Goal: Task Accomplishment & Management: Manage account settings

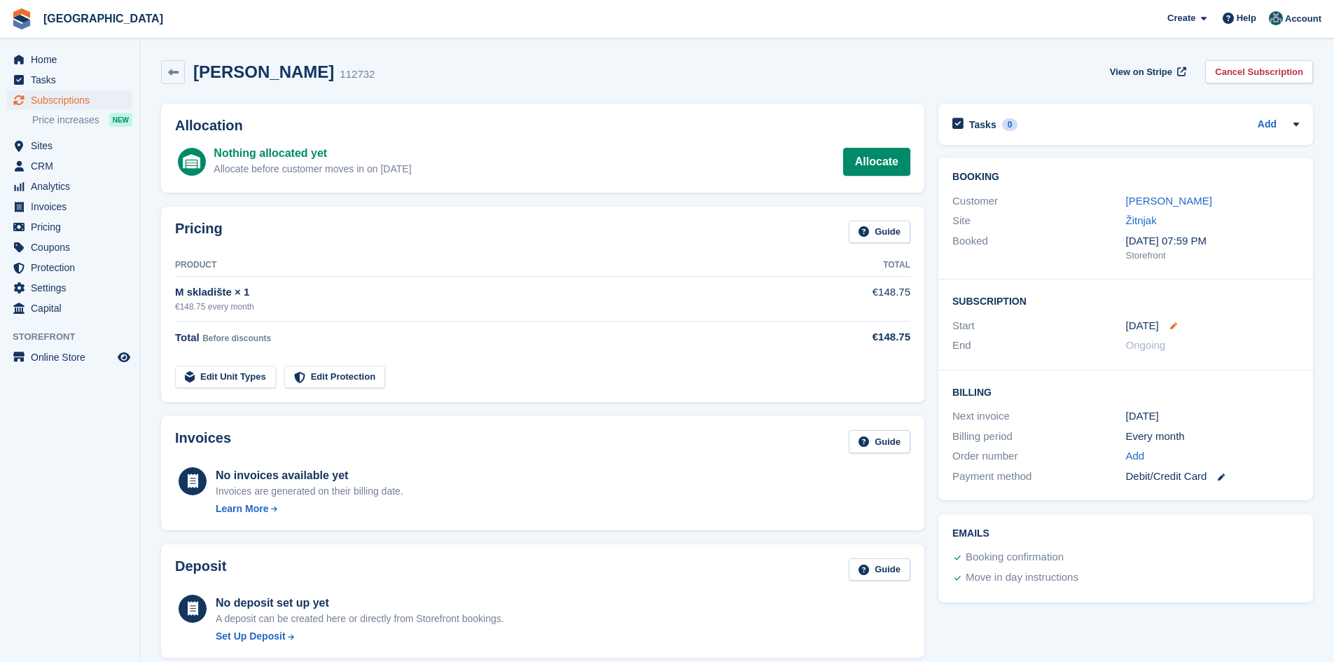
click at [1170, 327] on icon at bounding box center [1173, 325] width 7 height 7
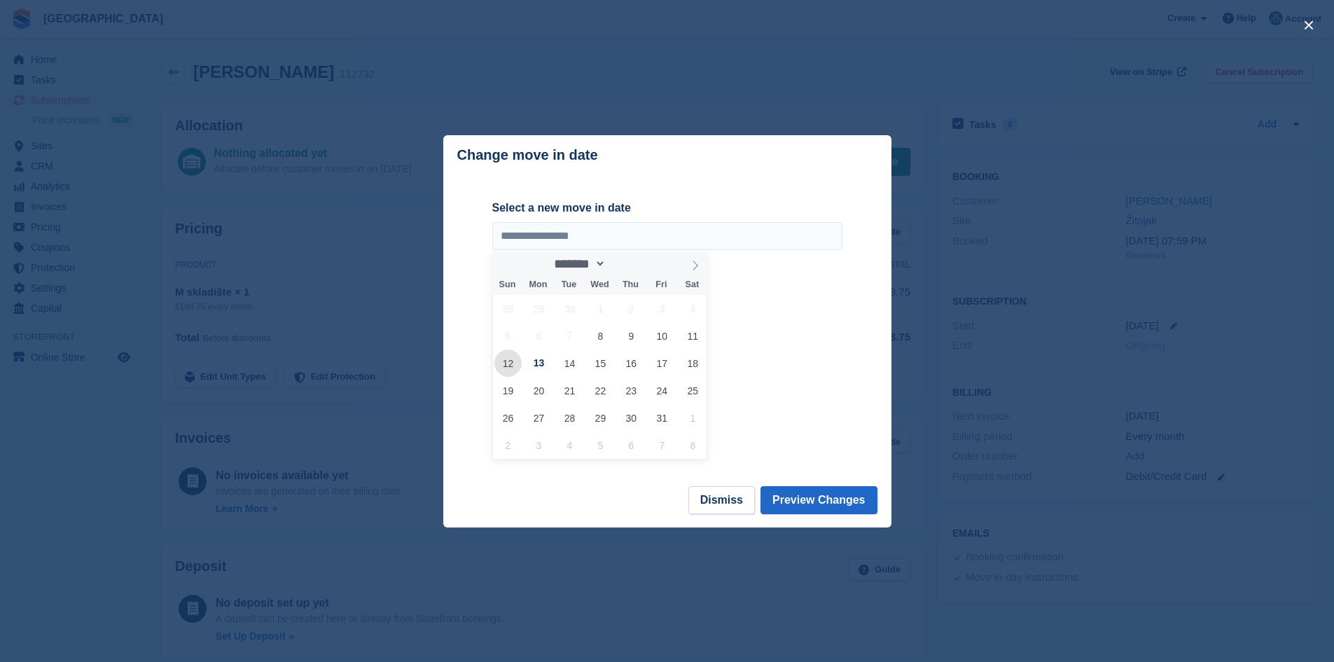
click at [506, 364] on span "12" at bounding box center [508, 363] width 27 height 27
type input "**********"
click at [800, 501] on button "Preview Changes" at bounding box center [819, 500] width 117 height 28
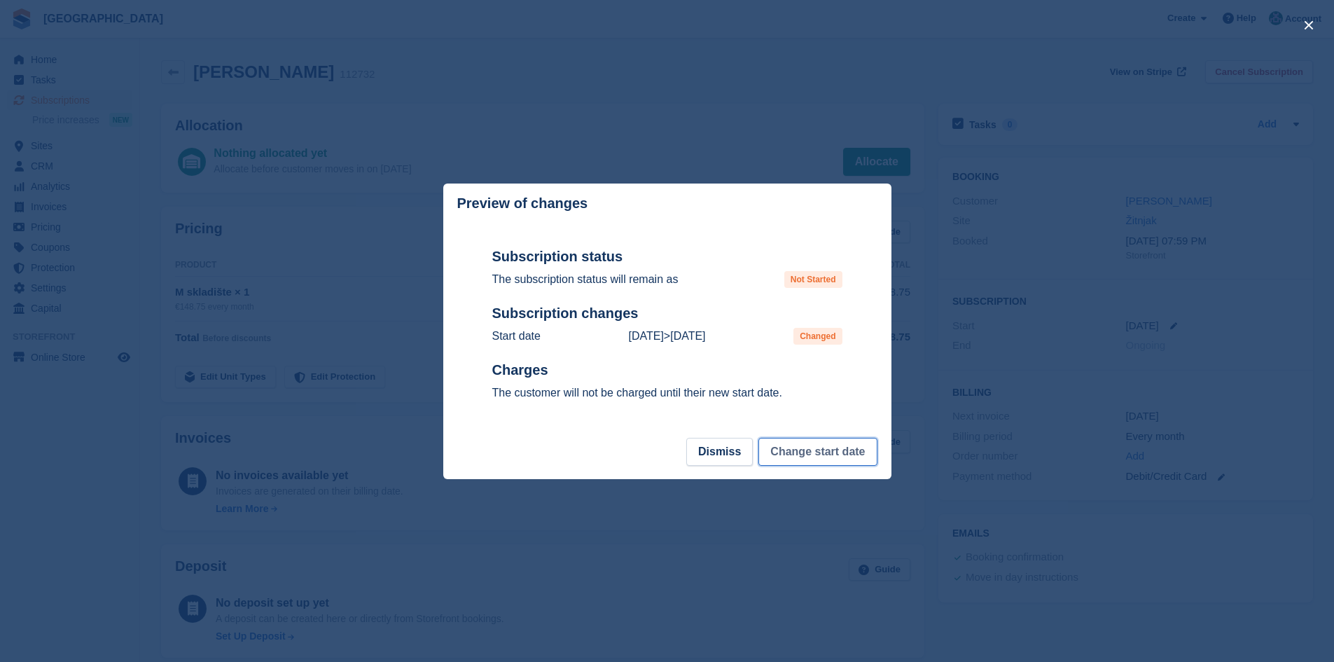
click at [838, 455] on button "Change start date" at bounding box center [818, 452] width 118 height 28
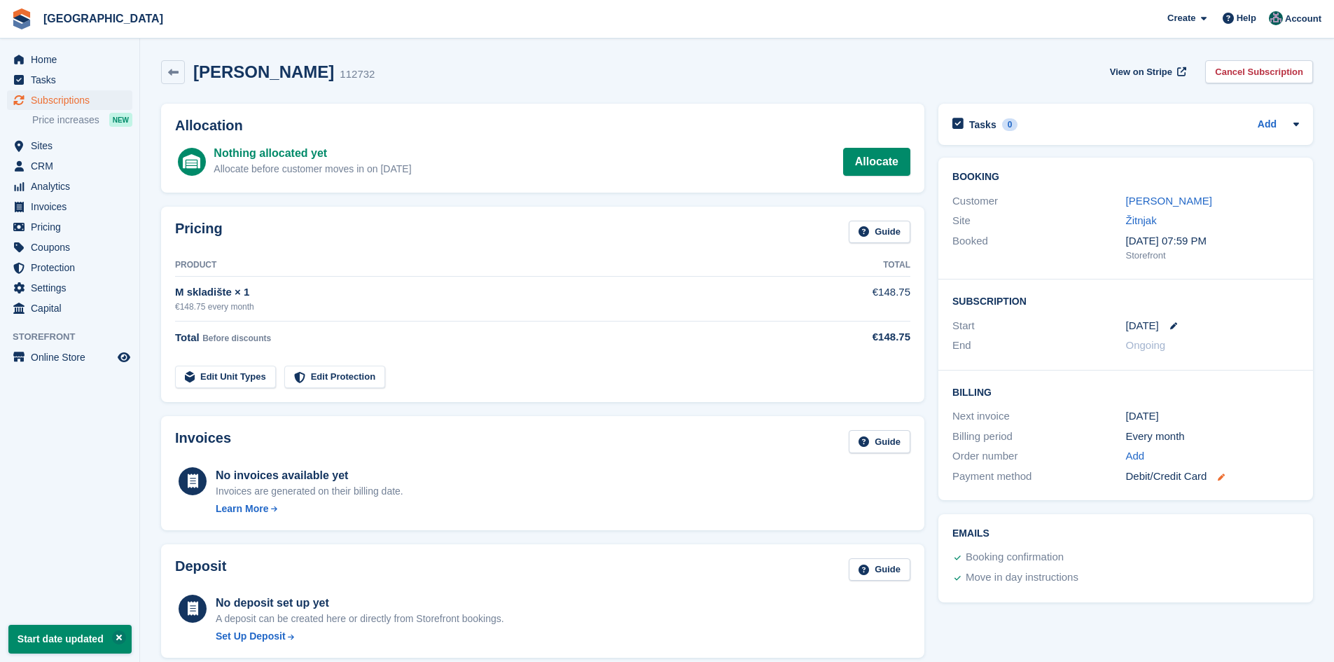
click at [1222, 478] on icon at bounding box center [1221, 477] width 7 height 7
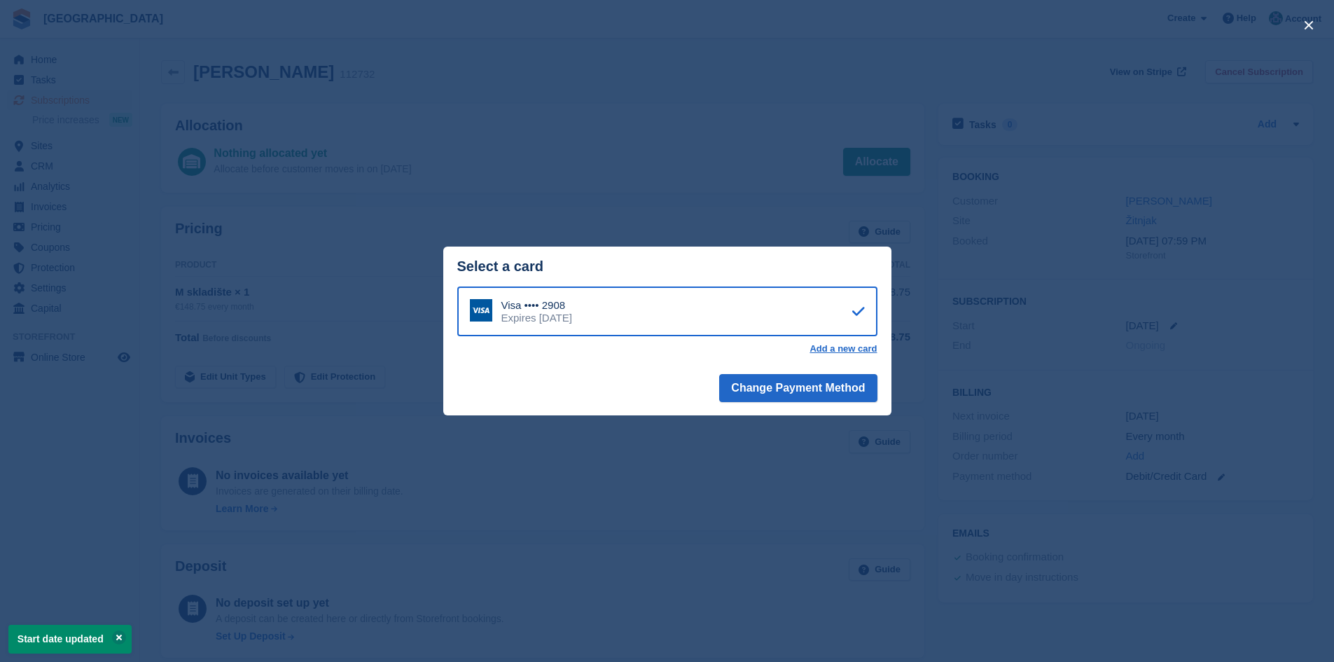
click at [1297, 113] on div "close" at bounding box center [667, 331] width 1334 height 662
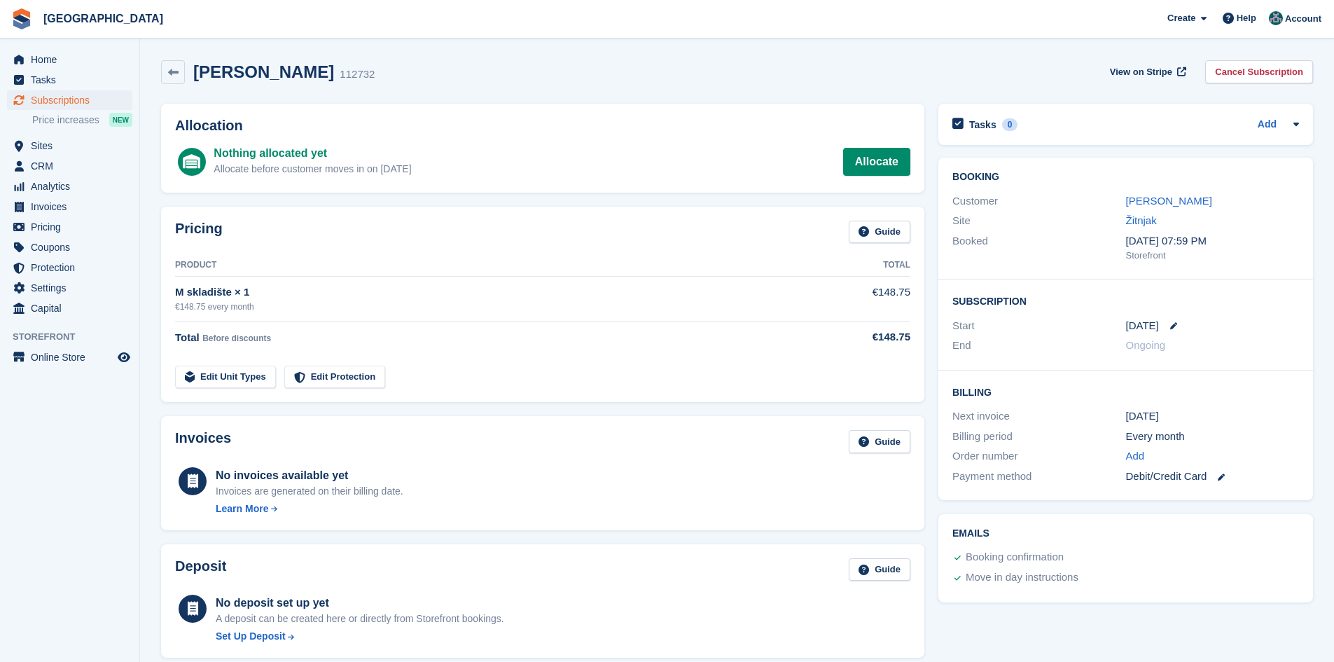
click at [649, 66] on div "[PERSON_NAME] 112732 View on Stripe Cancel Subscription" at bounding box center [737, 72] width 1152 height 24
click at [43, 53] on span "Home" at bounding box center [73, 60] width 84 height 20
